Goal: Transaction & Acquisition: Purchase product/service

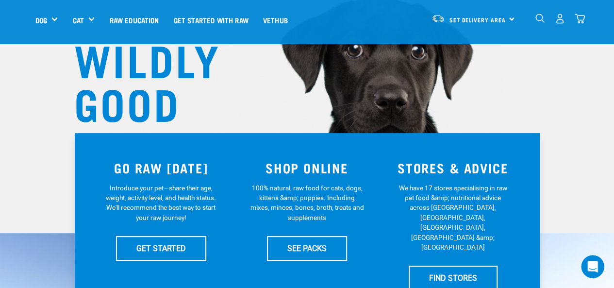
click at [491, 84] on img at bounding box center [306, 40] width 393 height 363
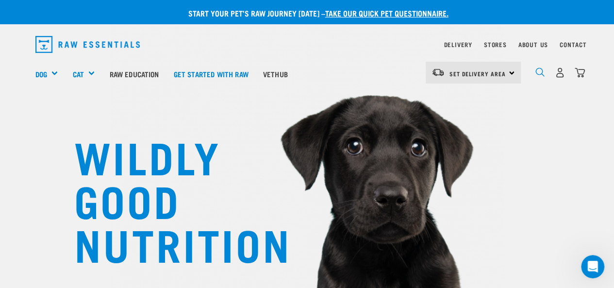
click at [540, 75] on img "dropdown navigation" at bounding box center [539, 71] width 9 height 9
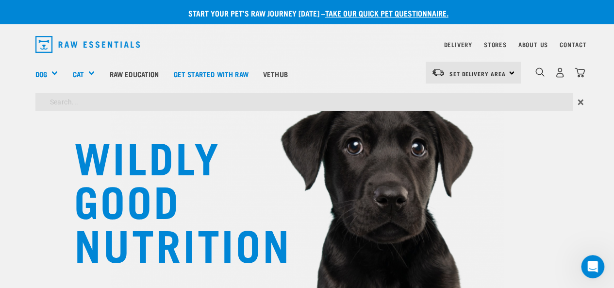
click at [266, 107] on input "search" at bounding box center [303, 101] width 537 height 17
type input "fibor"
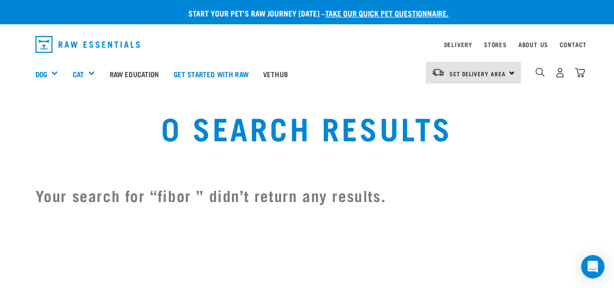
click at [533, 74] on div "0" at bounding box center [552, 73] width 64 height 39
click at [536, 74] on img "dropdown navigation" at bounding box center [539, 71] width 9 height 9
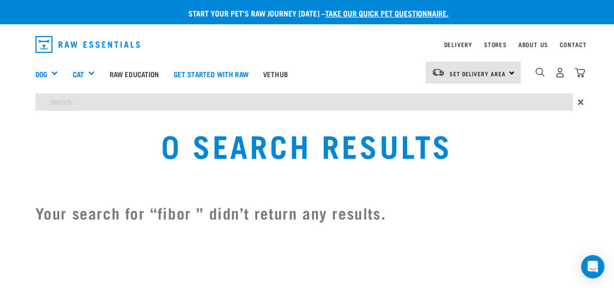
click at [387, 97] on input "search" at bounding box center [303, 101] width 537 height 17
type input "fibor"
